Goal: Answer question/provide support: Share knowledge or assist other users

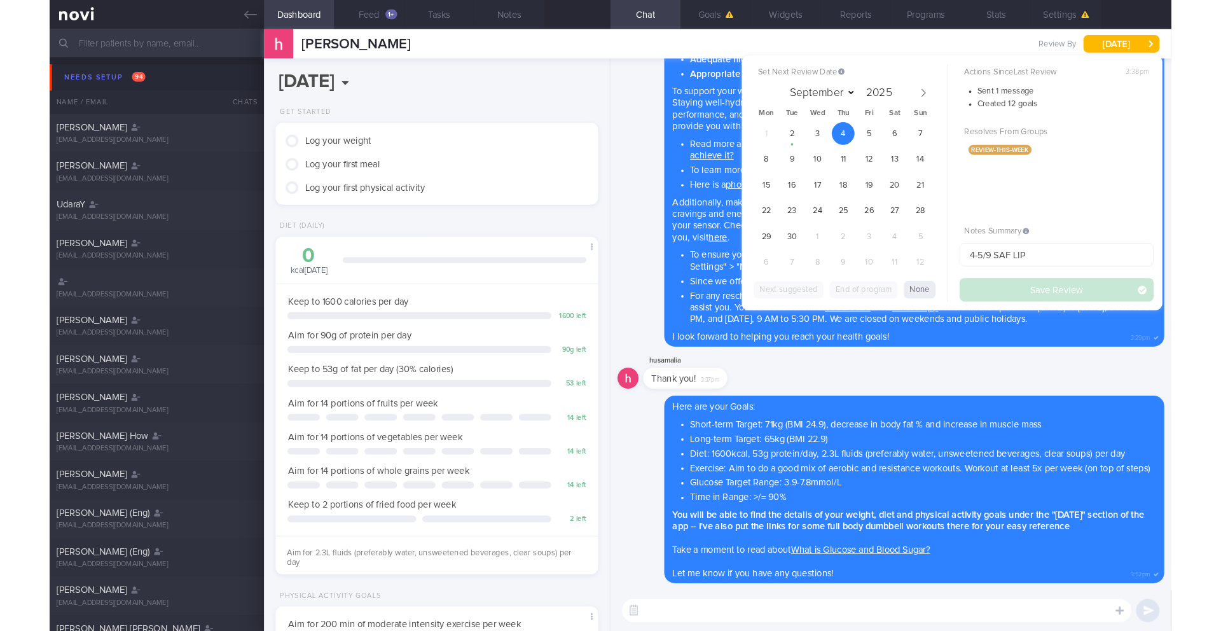
scroll to position [62, 0]
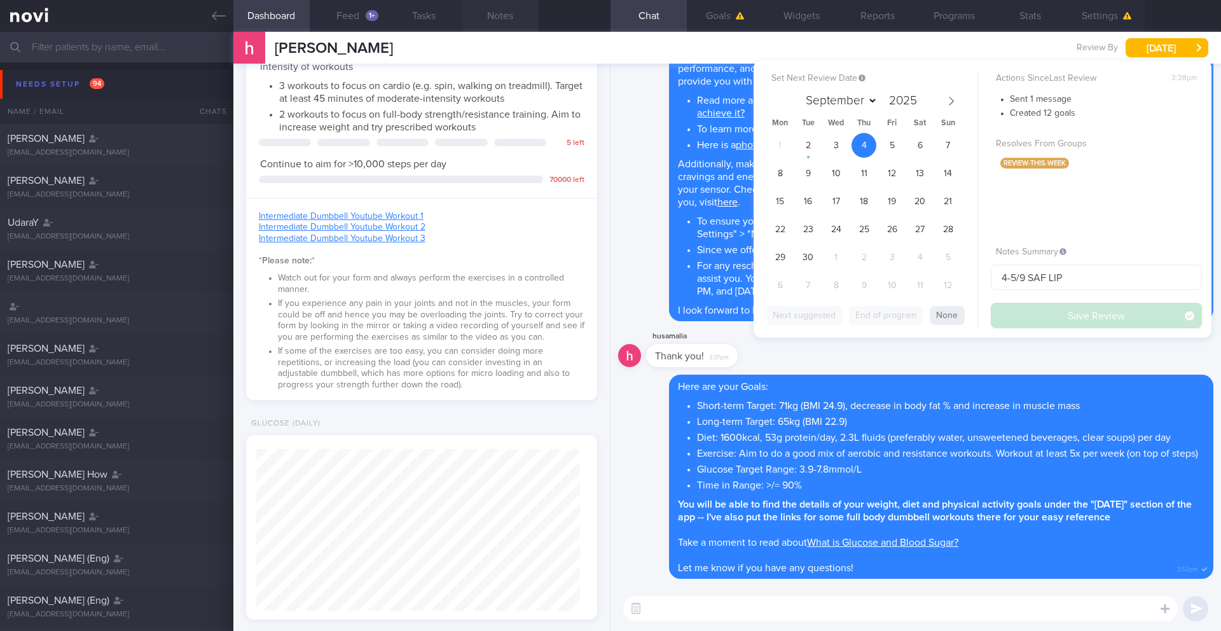
click at [507, 17] on button "Notes" at bounding box center [500, 16] width 76 height 32
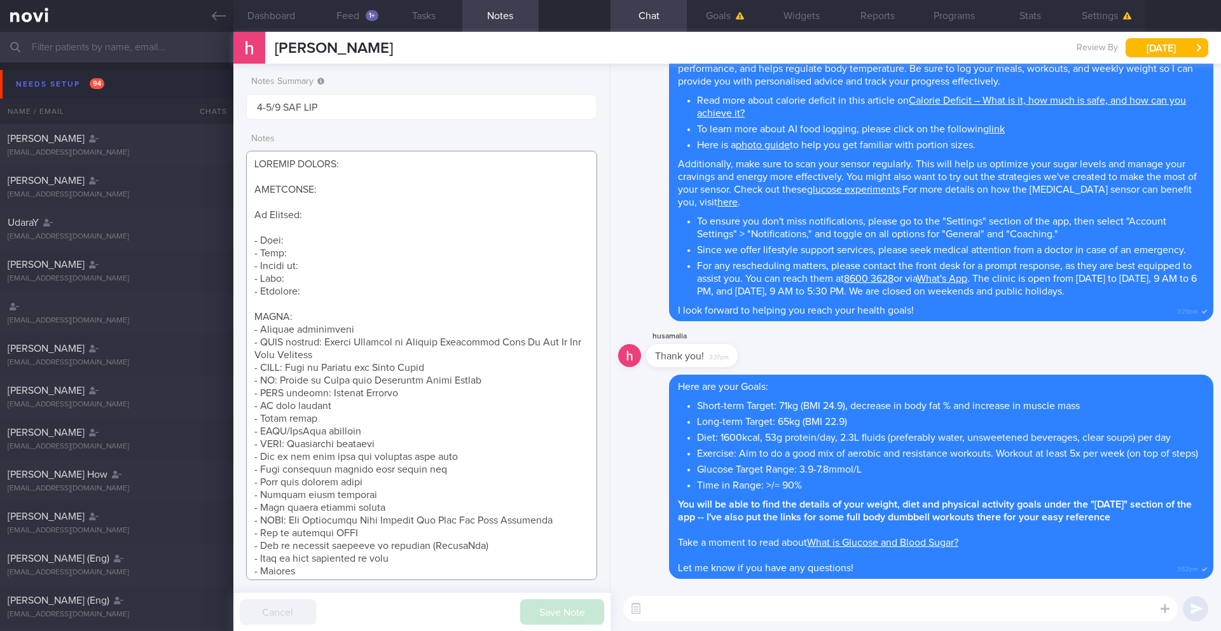
click at [516, 327] on textarea at bounding box center [421, 365] width 351 height 429
click at [488, 351] on textarea at bounding box center [421, 365] width 351 height 429
click at [465, 362] on textarea at bounding box center [421, 365] width 351 height 429
click at [349, 408] on textarea at bounding box center [421, 365] width 351 height 429
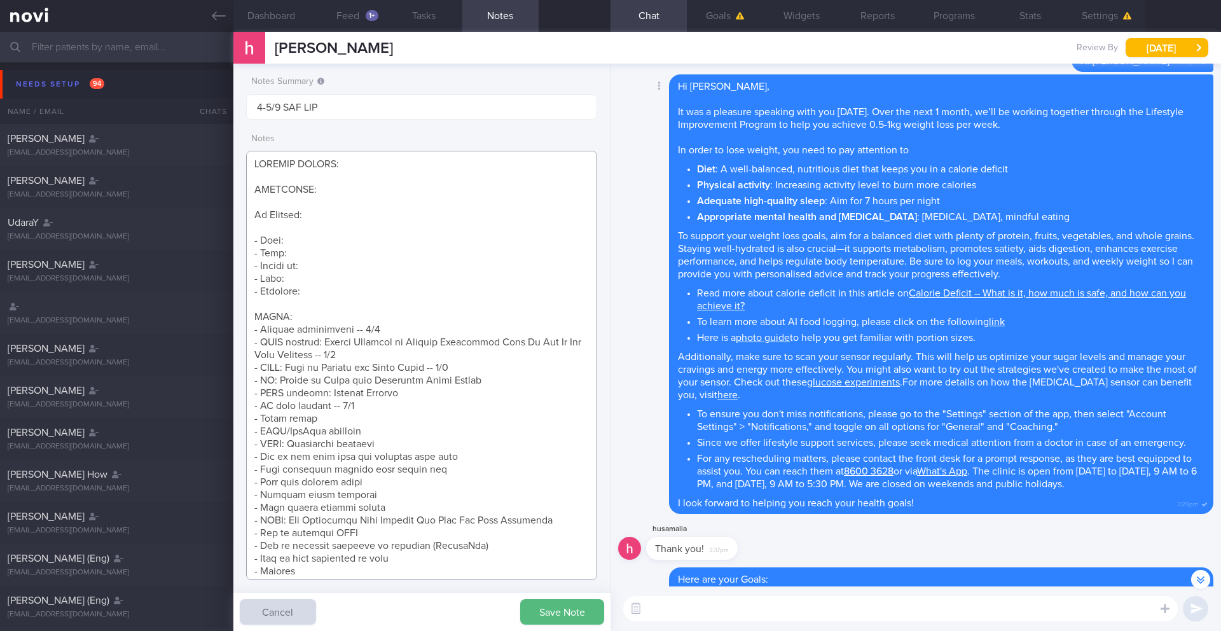
scroll to position [-219, 0]
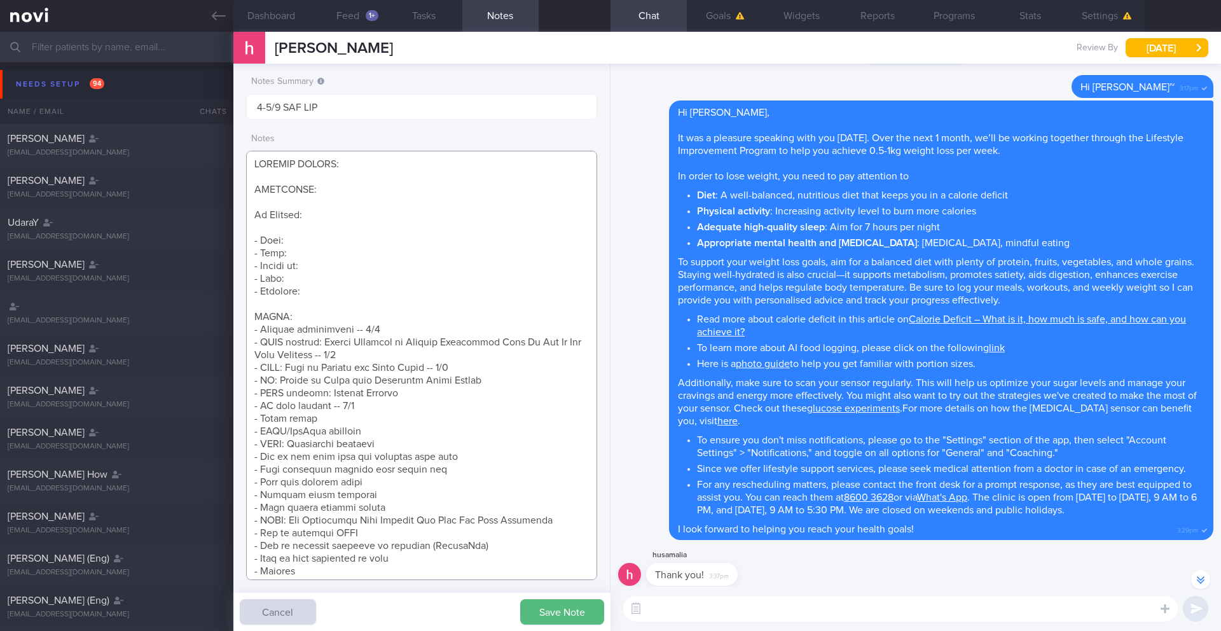
click at [348, 422] on textarea at bounding box center [421, 365] width 351 height 429
click at [359, 413] on textarea at bounding box center [421, 365] width 351 height 429
click at [362, 408] on textarea at bounding box center [421, 365] width 351 height 429
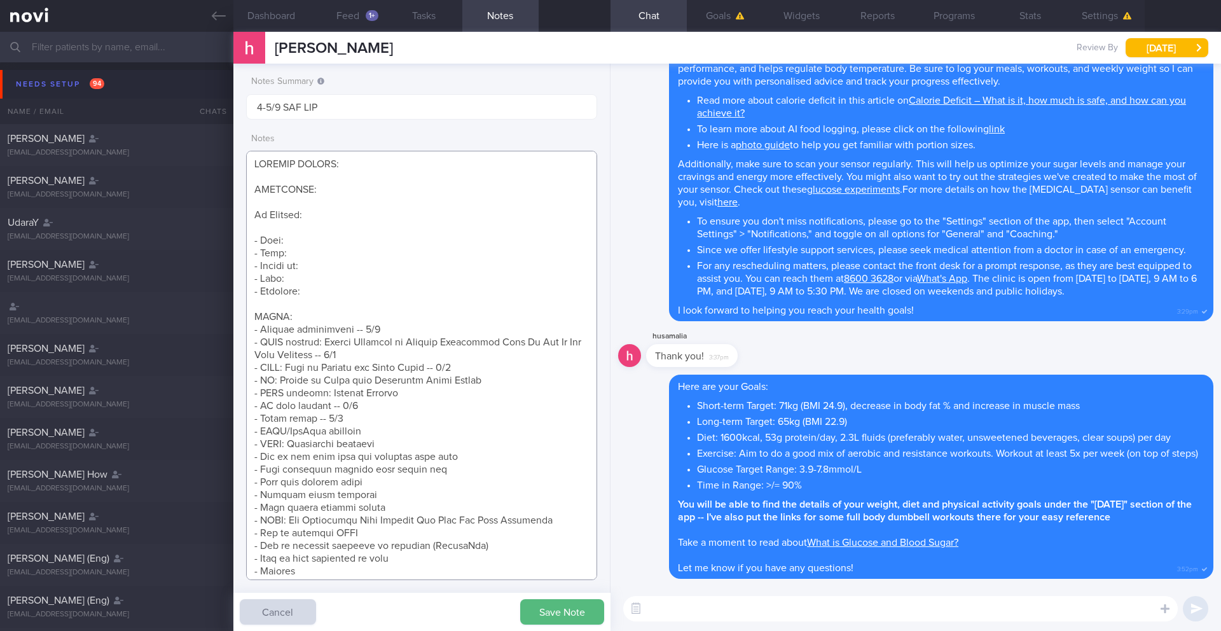
click at [420, 397] on textarea at bounding box center [421, 365] width 351 height 429
drag, startPoint x: 490, startPoint y: 378, endPoint x: 245, endPoint y: 382, distance: 245.5
click at [245, 382] on div "Notes Summary Summary will be shown in the main patients table 4-5/9 SAF LIP No…" at bounding box center [421, 347] width 377 height 567
click at [359, 418] on textarea at bounding box center [421, 365] width 351 height 429
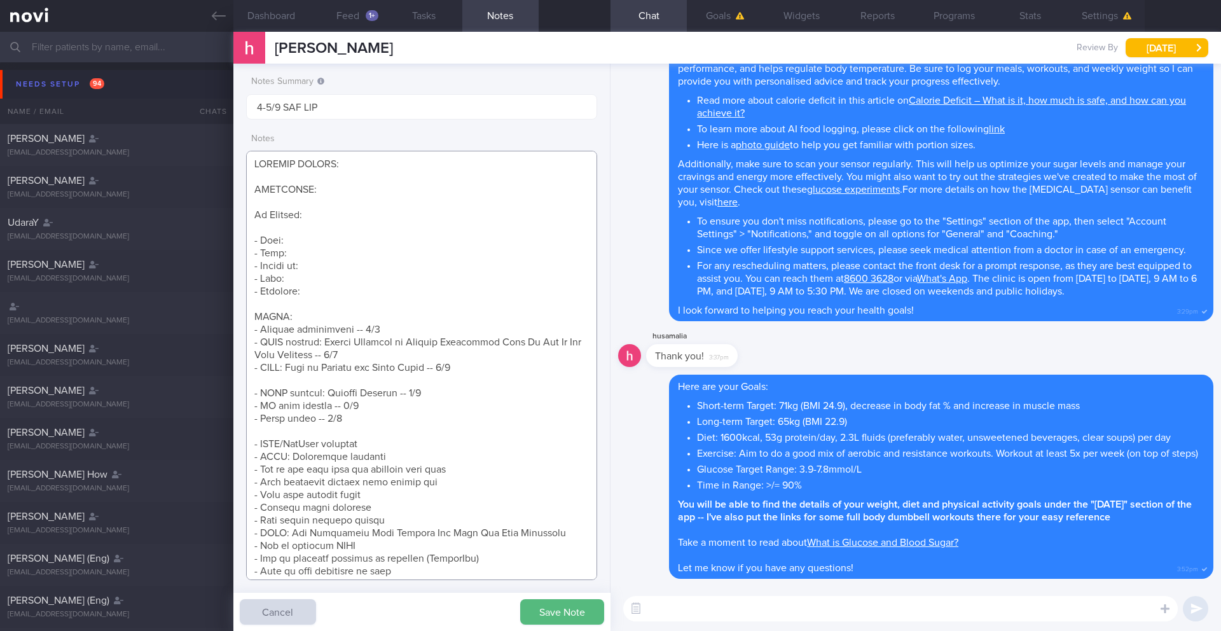
paste textarea "- AI: Basics of Using your Freestyle Libre Sensor"
click at [341, 385] on textarea at bounding box center [421, 365] width 351 height 429
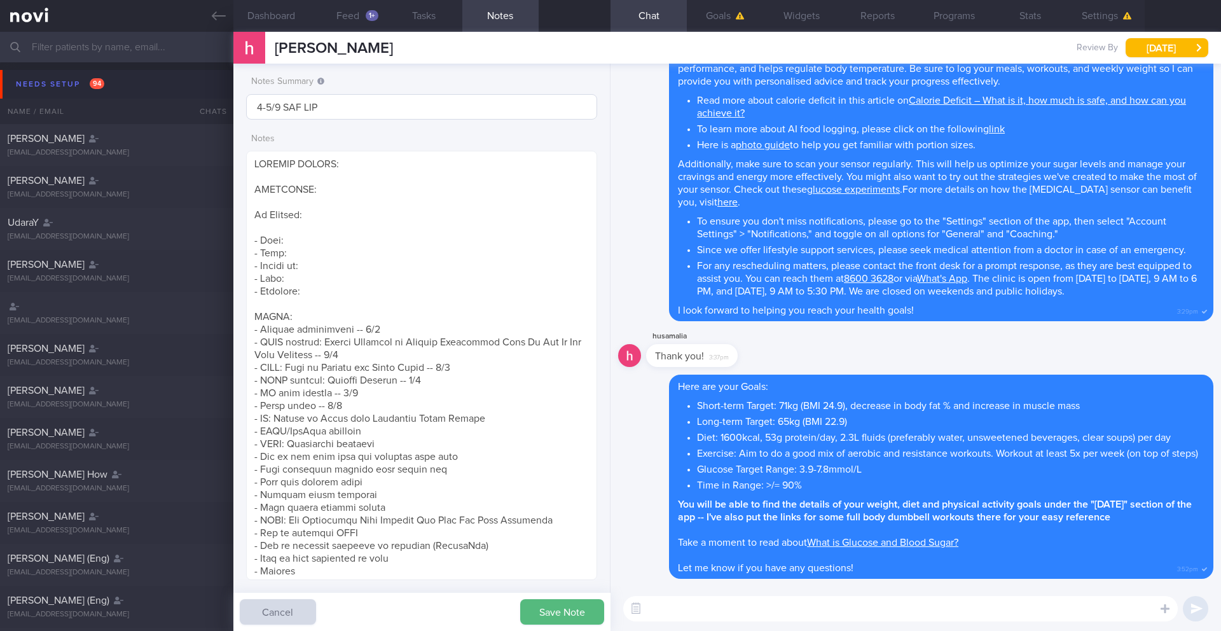
drag, startPoint x: 564, startPoint y: 610, endPoint x: 393, endPoint y: 107, distance: 531.3
click at [406, 127] on div "Notes Summary Summary will be shown in the main patients table 4-5/9 SAF LIP No…" at bounding box center [421, 347] width 377 height 567
click at [272, 26] on button "Dashboard" at bounding box center [271, 16] width 76 height 32
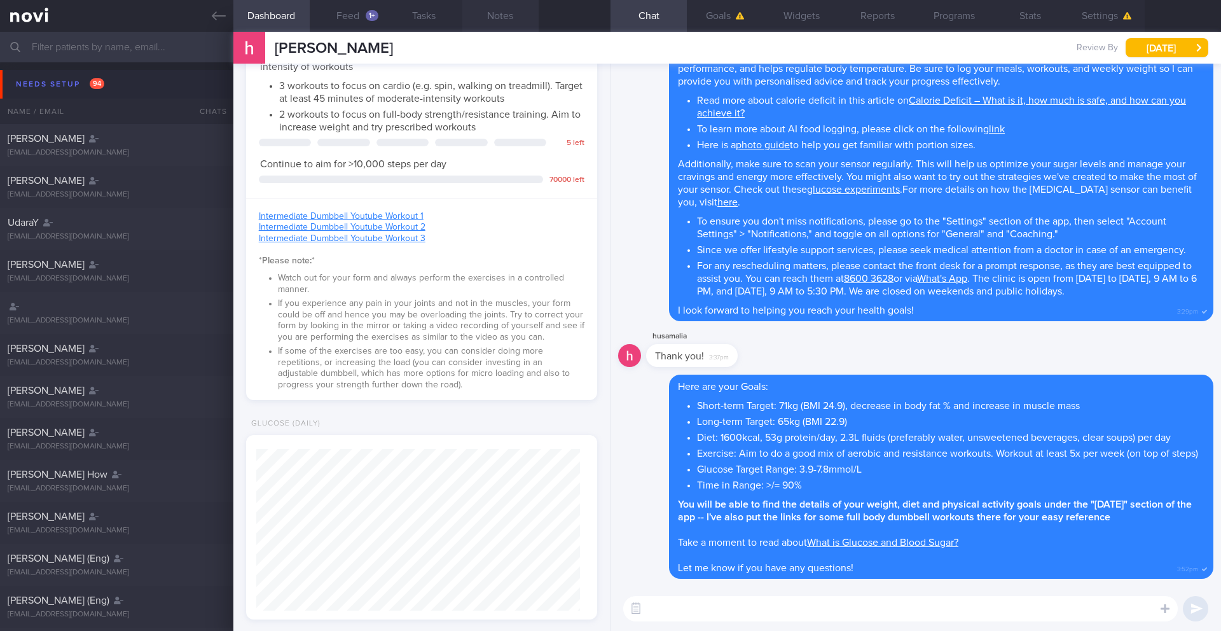
click at [506, 17] on button "Notes" at bounding box center [500, 16] width 76 height 32
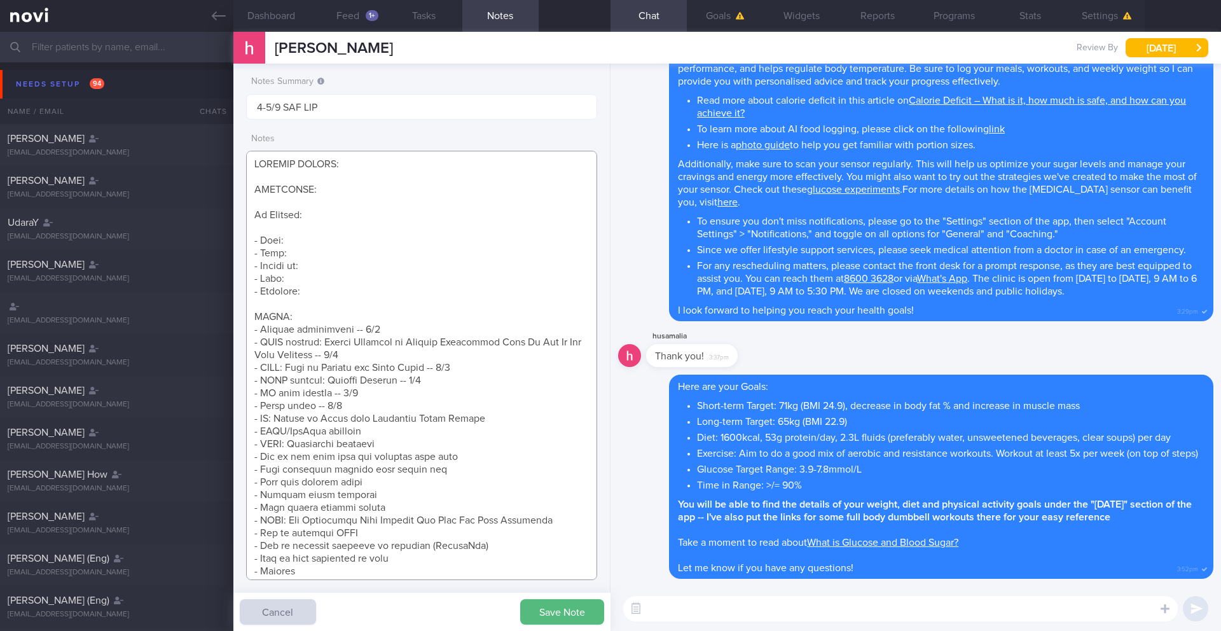
click at [430, 399] on textarea at bounding box center [421, 365] width 351 height 429
click at [430, 408] on textarea at bounding box center [421, 365] width 351 height 429
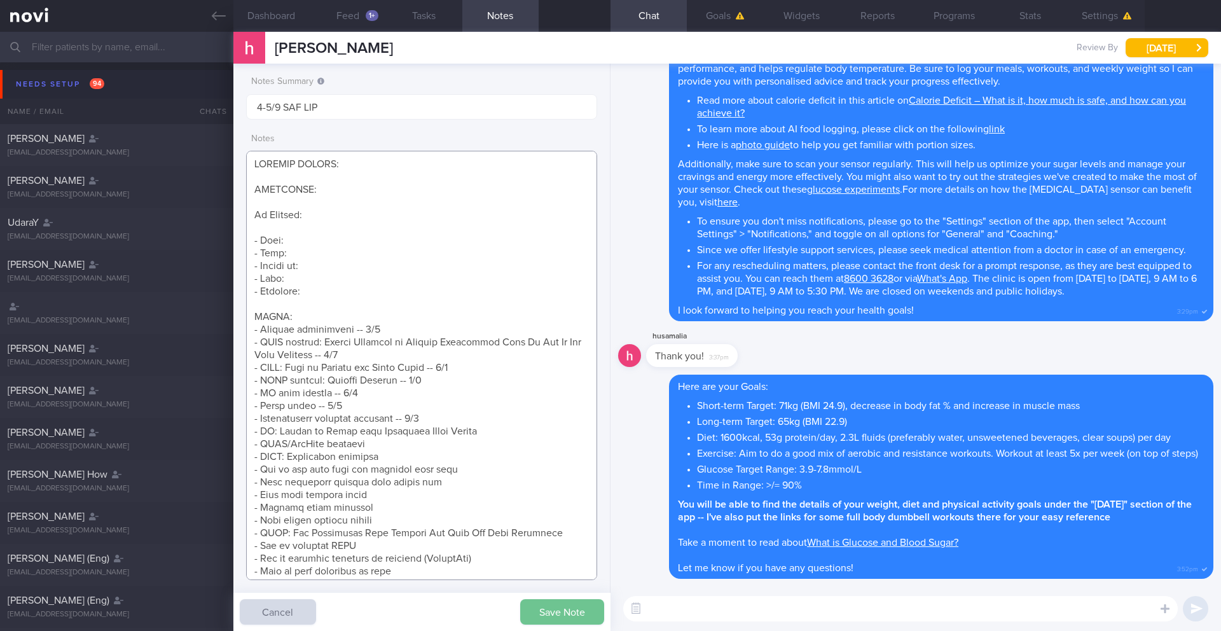
type textarea "SUPPORT NEEDED: CHALLENGE: Wt Targets: - Pmhx: - Meds: - Social hx: - Diet: - E…"
click at [538, 558] on button "Save Note" at bounding box center [562, 611] width 84 height 25
click at [113, 52] on input "text" at bounding box center [610, 47] width 1221 height 31
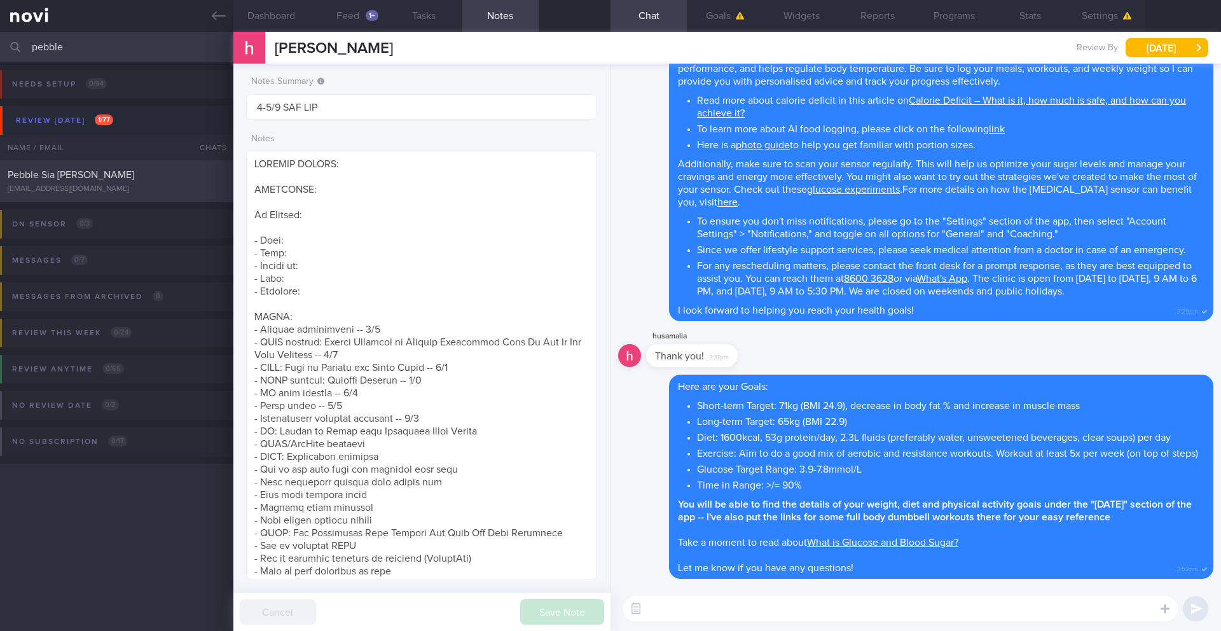
type input "pebble"
click at [68, 186] on div "[EMAIL_ADDRESS][DOMAIN_NAME]" at bounding box center [117, 189] width 218 height 10
type input "1/9 GOP"
type textarea "SHARE ON: - NOVI: Health Benefits of Glucose Monitoring Even If You Do Not Have…"
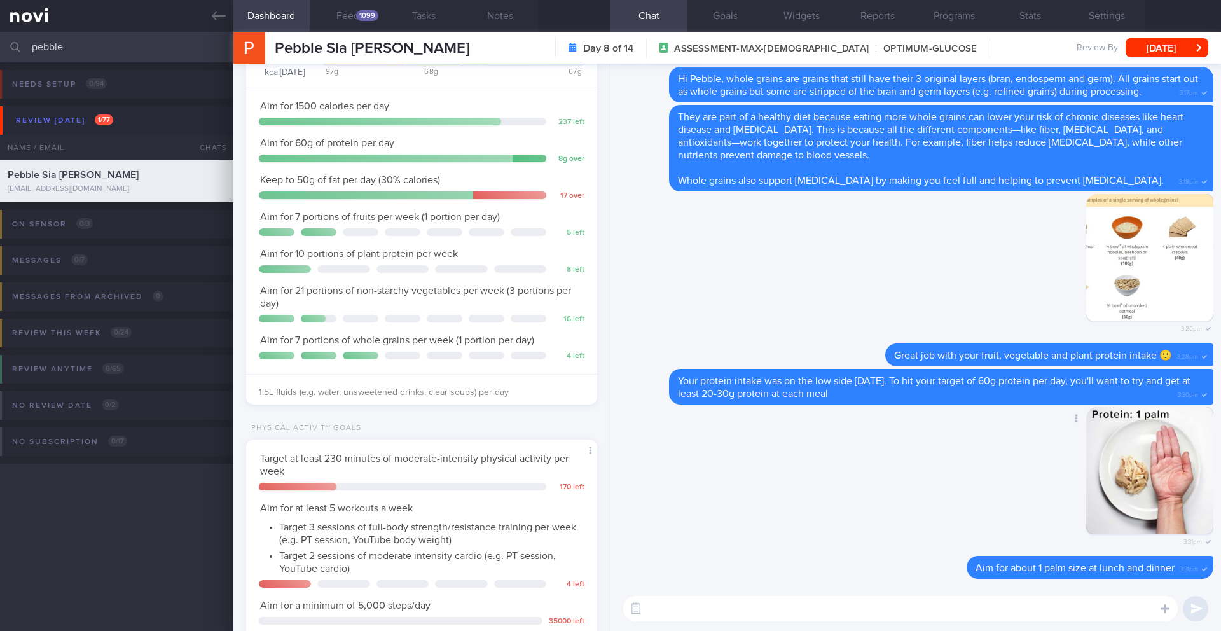
scroll to position [162, 324]
click at [781, 558] on textarea at bounding box center [900, 608] width 554 height 25
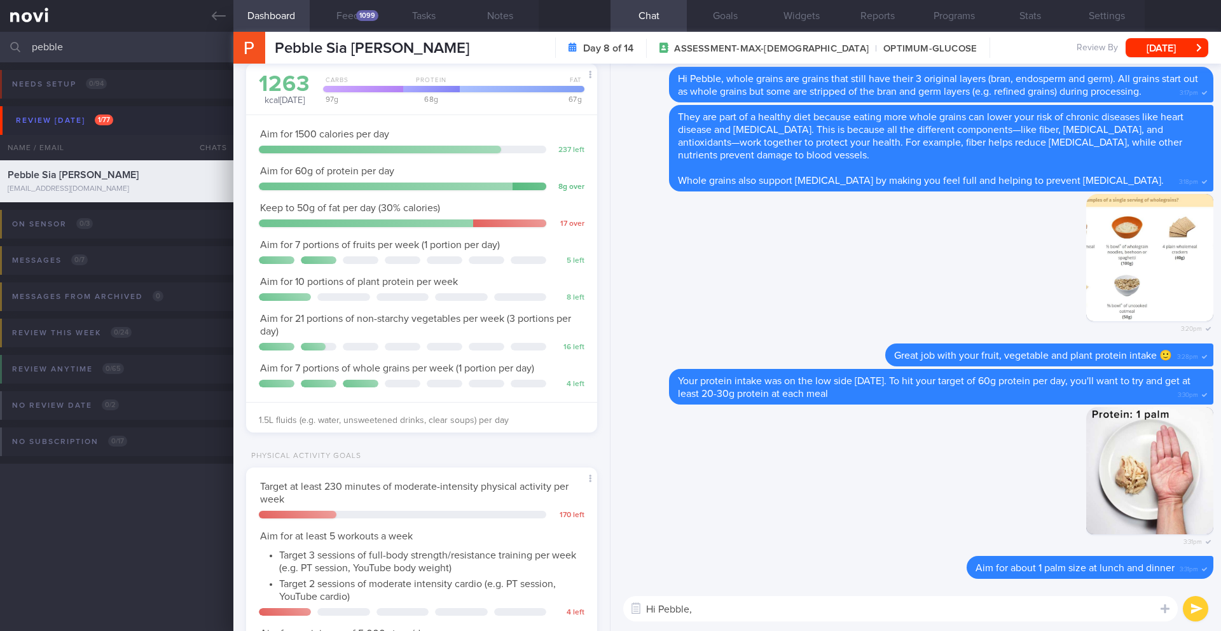
scroll to position [0, 0]
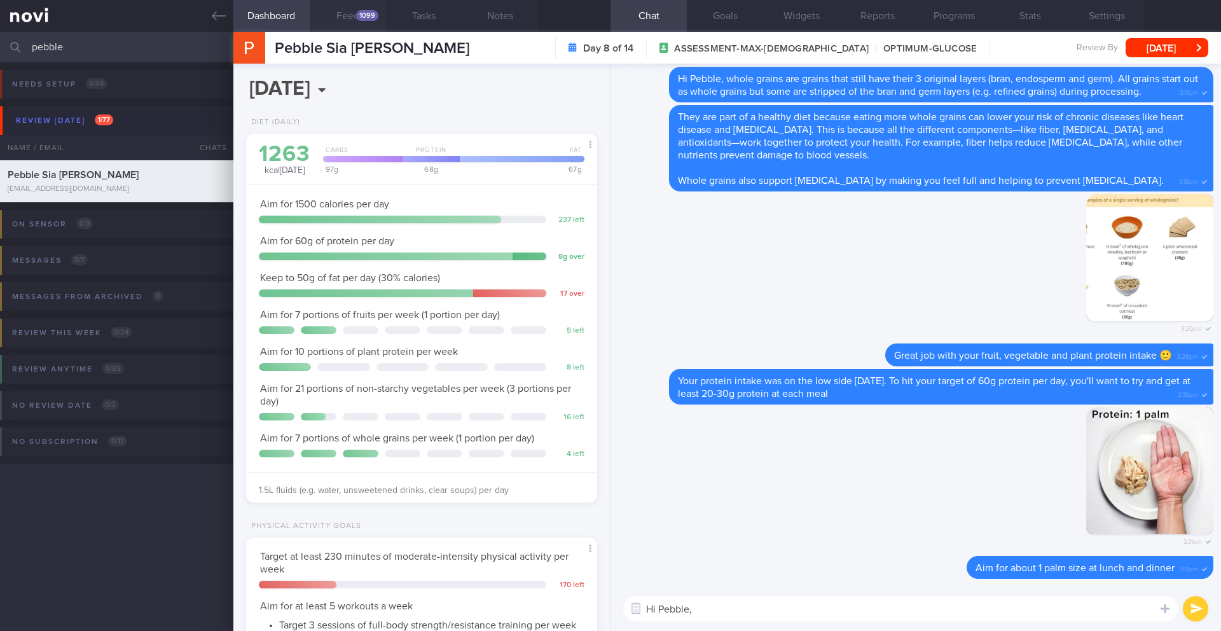
type textarea "Hi Pebble,"
click at [347, 16] on button "Feed 1099" at bounding box center [348, 16] width 76 height 32
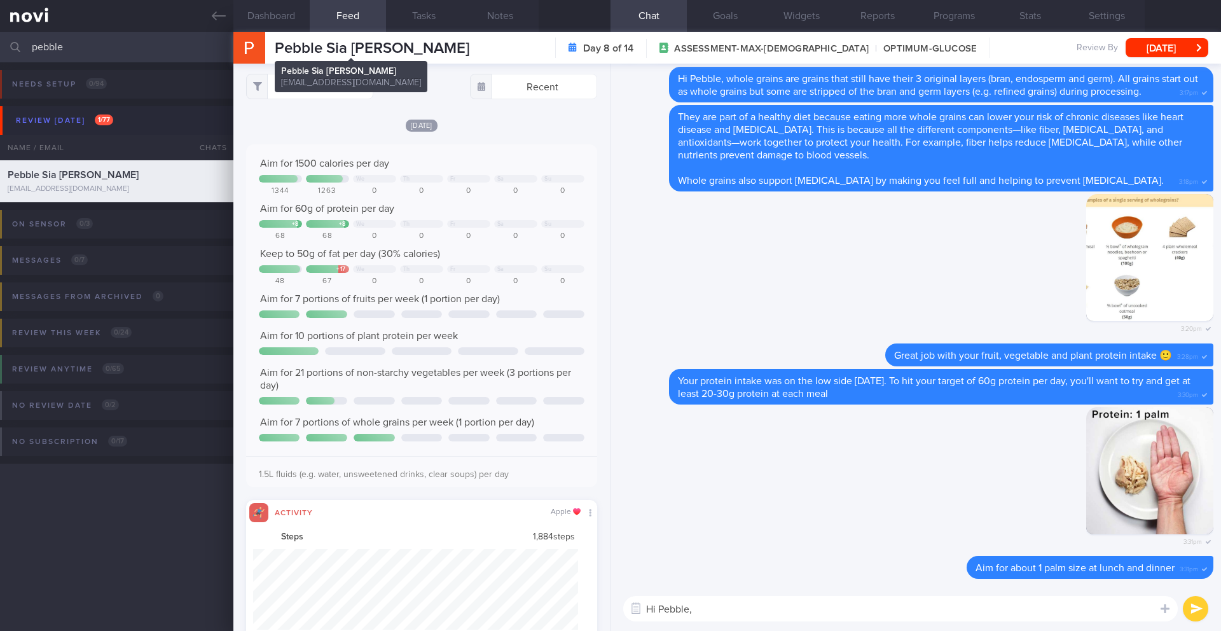
click at [403, 48] on span "Pebble Sia [PERSON_NAME]" at bounding box center [372, 48] width 195 height 15
copy div "Pebble Sia [PERSON_NAME] Pebble Sia [PERSON_NAME] [EMAIL_ADDRESS][DOMAIN_NAME]"
click at [296, 84] on button "All types" at bounding box center [309, 86] width 127 height 25
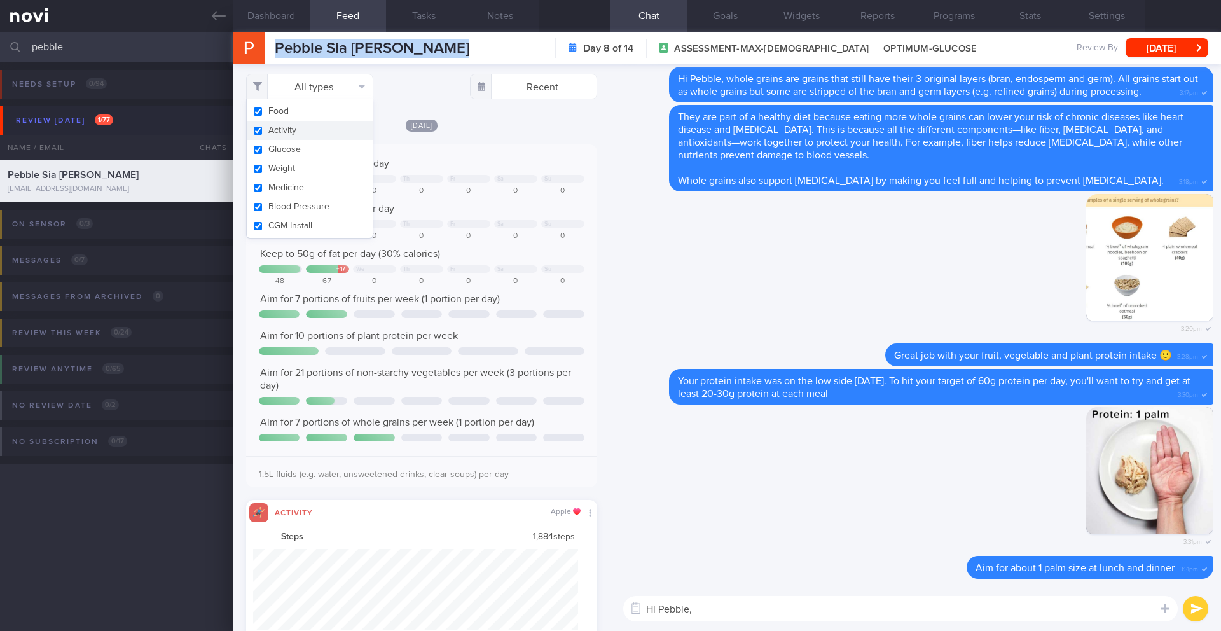
click at [291, 127] on button "Activity" at bounding box center [310, 130] width 126 height 19
checkbox input "false"
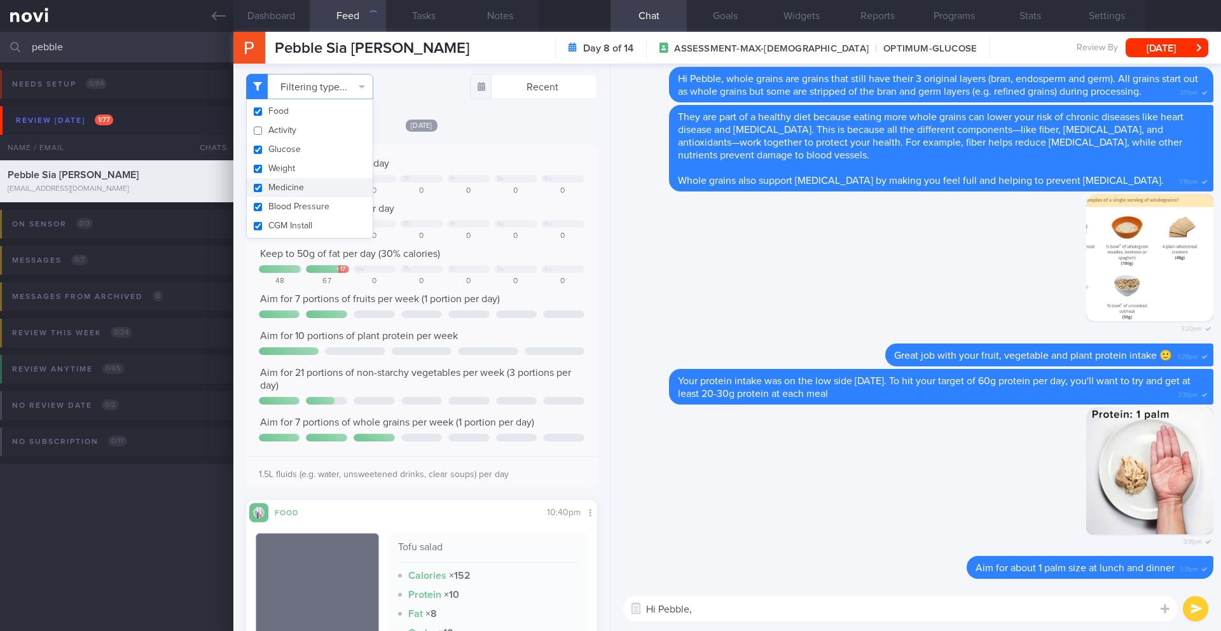
click at [734, 558] on textarea "Hi Pebble," at bounding box center [900, 608] width 554 height 25
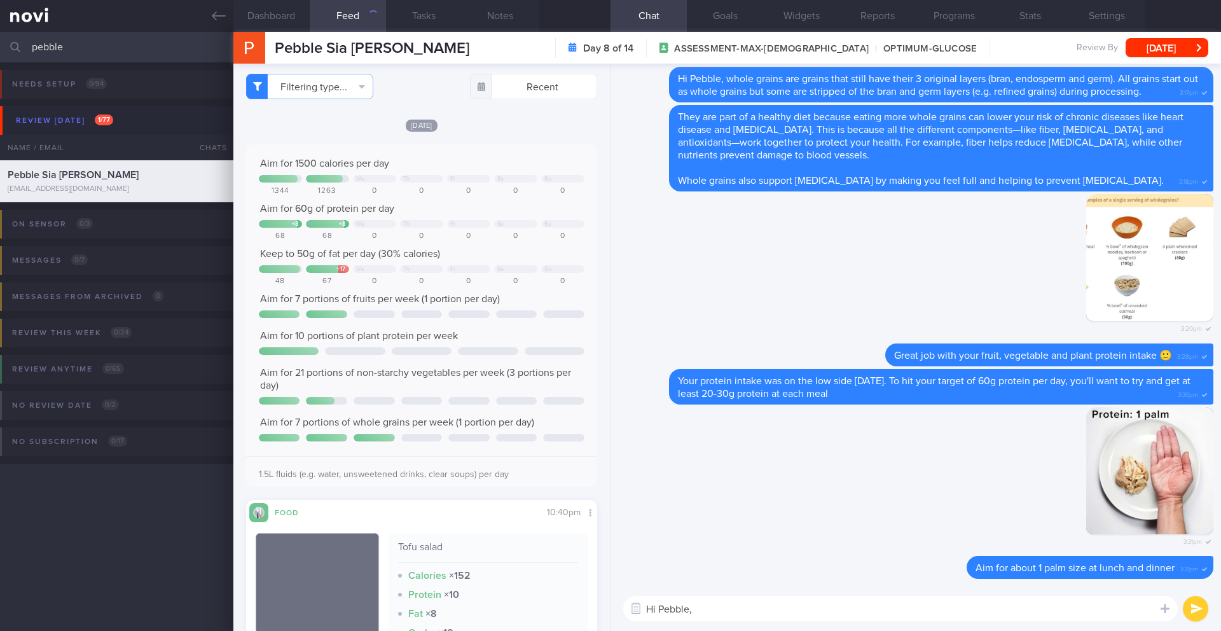
click at [736, 558] on textarea "Hi Pebble," at bounding box center [900, 608] width 554 height 25
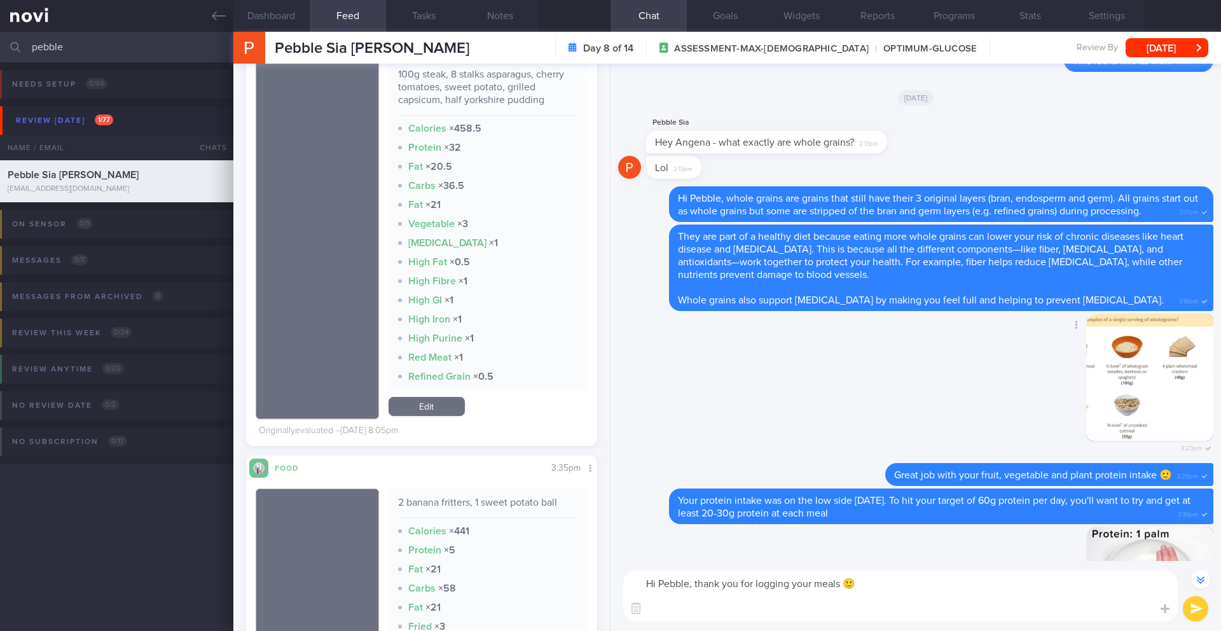
scroll to position [-158, 0]
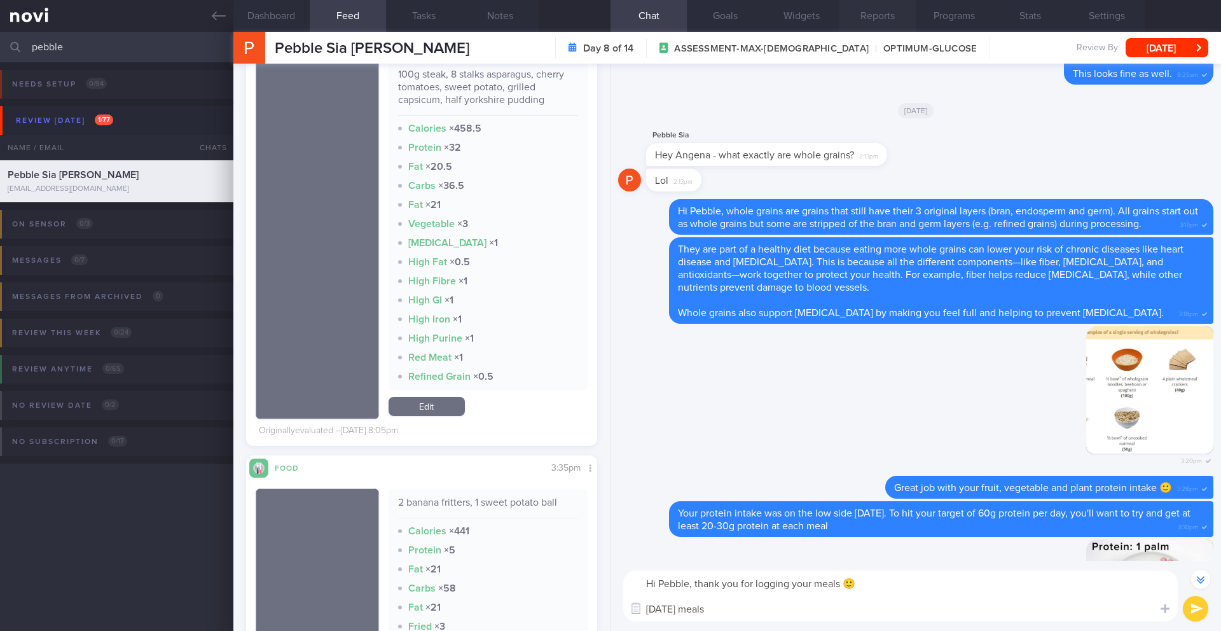
type textarea "Hi Pebble, thank you for logging your meals 🙂 [DATE] meals"
click at [742, 20] on button "Goals" at bounding box center [725, 16] width 76 height 32
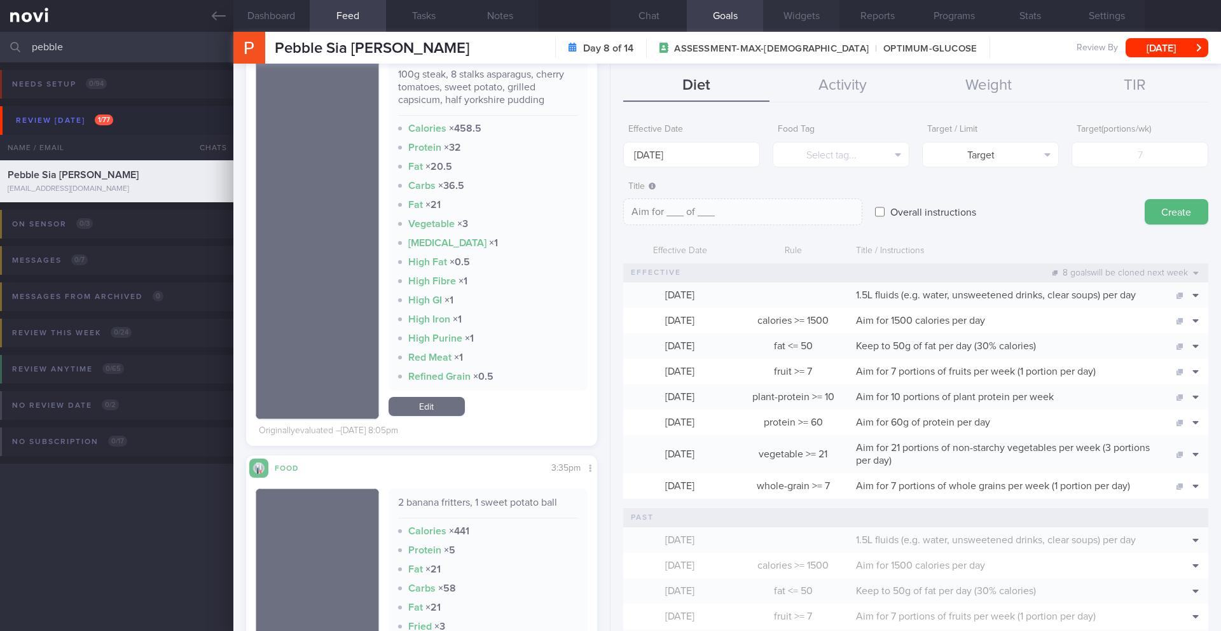
click at [782, 25] on button "Widgets" at bounding box center [801, 16] width 76 height 32
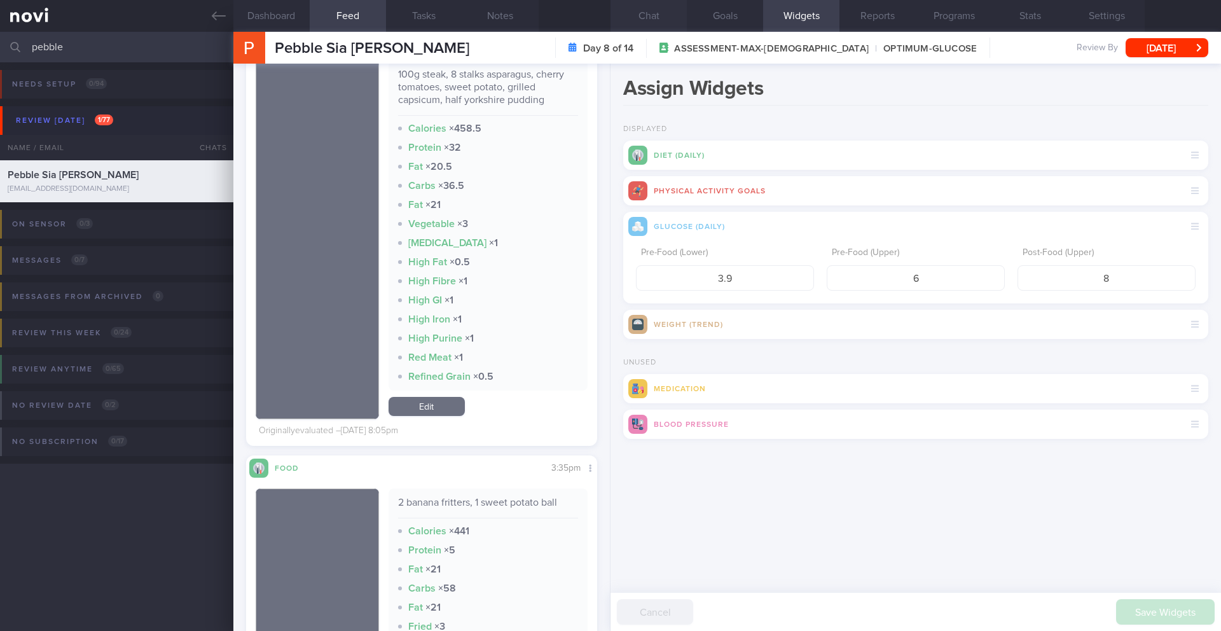
click at [642, 14] on button "Chat" at bounding box center [648, 16] width 76 height 32
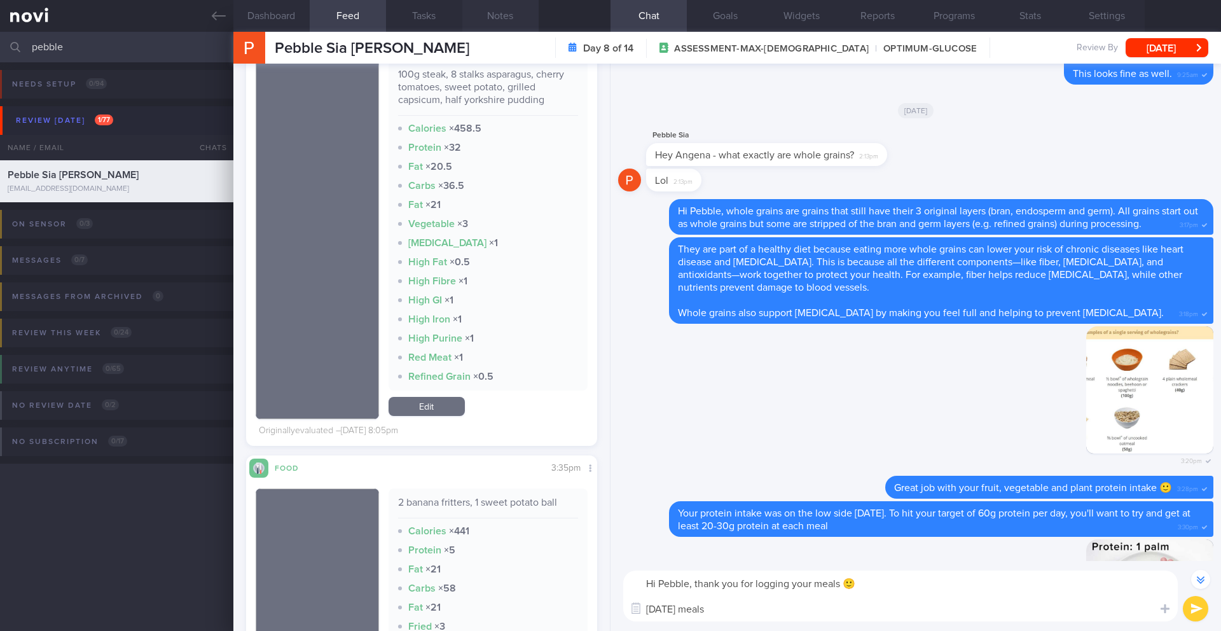
click at [504, 17] on button "Notes" at bounding box center [500, 16] width 76 height 32
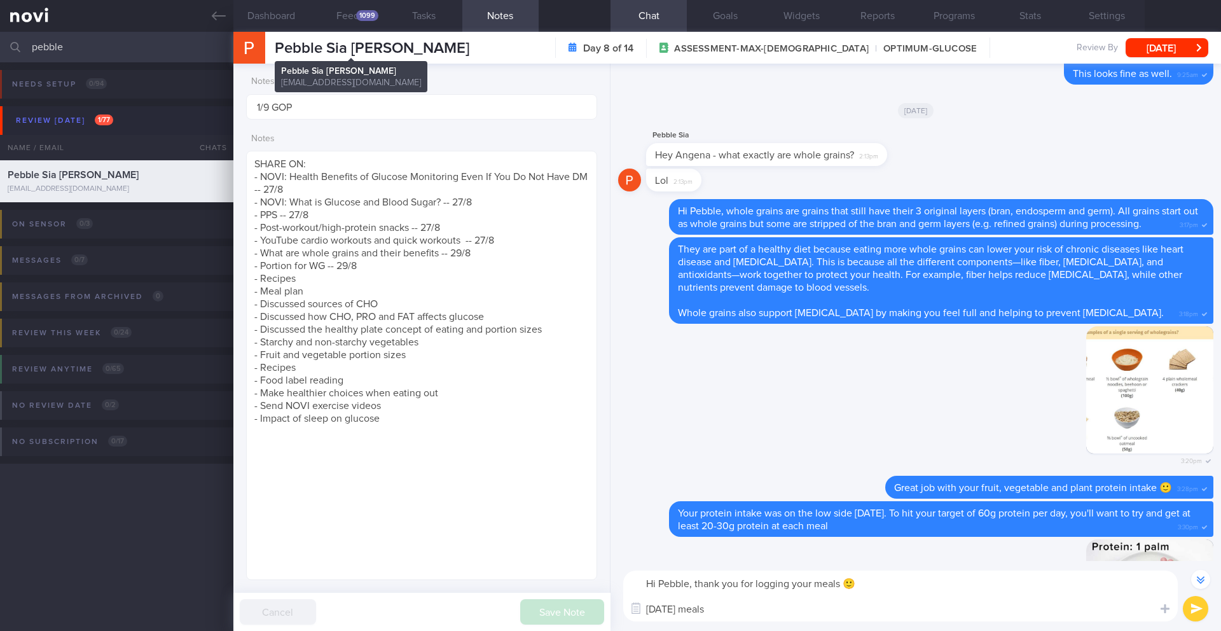
click at [298, 43] on span "Pebble Sia [PERSON_NAME]" at bounding box center [372, 48] width 195 height 15
copy div "Pebble Sia [PERSON_NAME] Pebble Sia [PERSON_NAME] [EMAIL_ADDRESS][DOMAIN_NAME]"
